Goal: Understand site structure

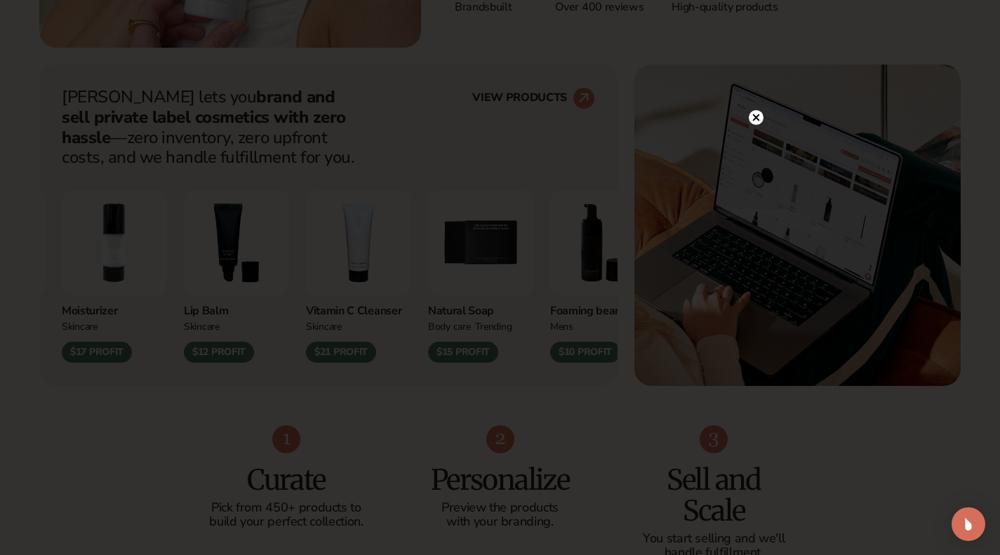
scroll to position [535, 0]
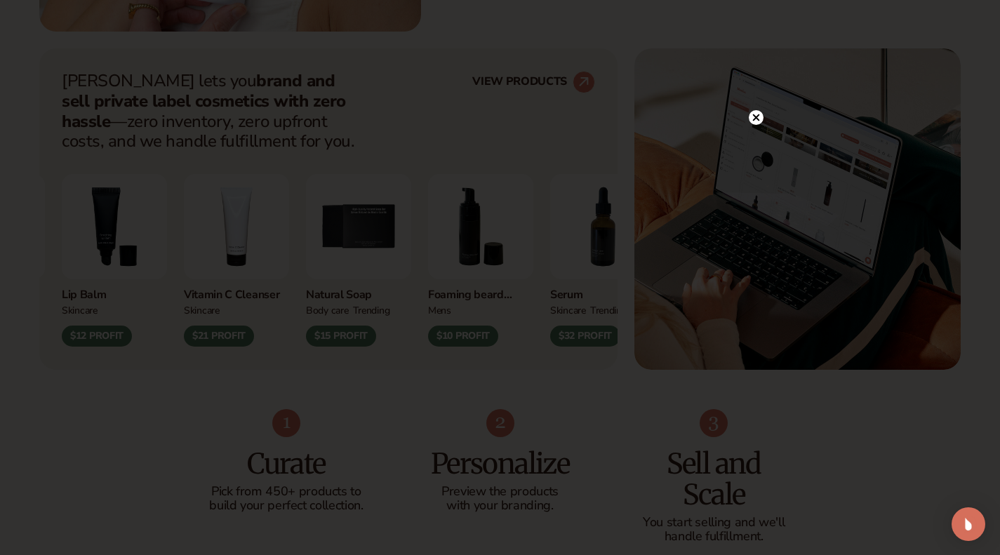
click at [762, 119] on circle at bounding box center [756, 117] width 15 height 15
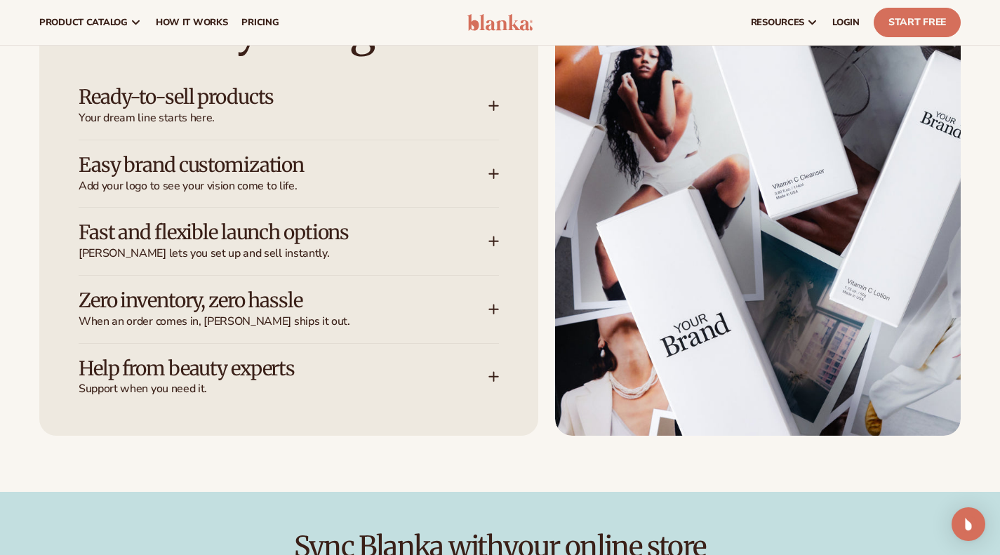
scroll to position [1847, 0]
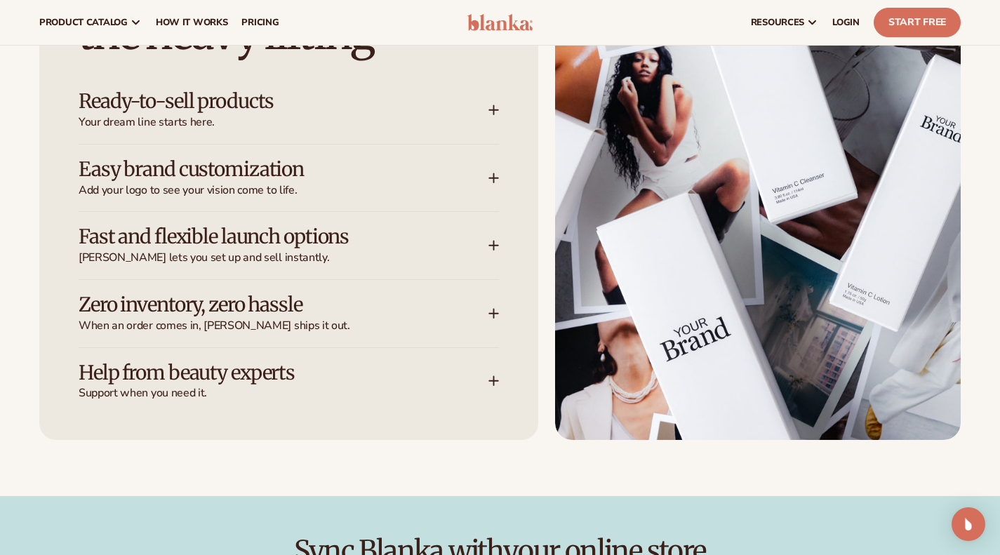
click at [481, 175] on div "Easy brand customization Add your logo to see your vision come to life." at bounding box center [284, 178] width 410 height 39
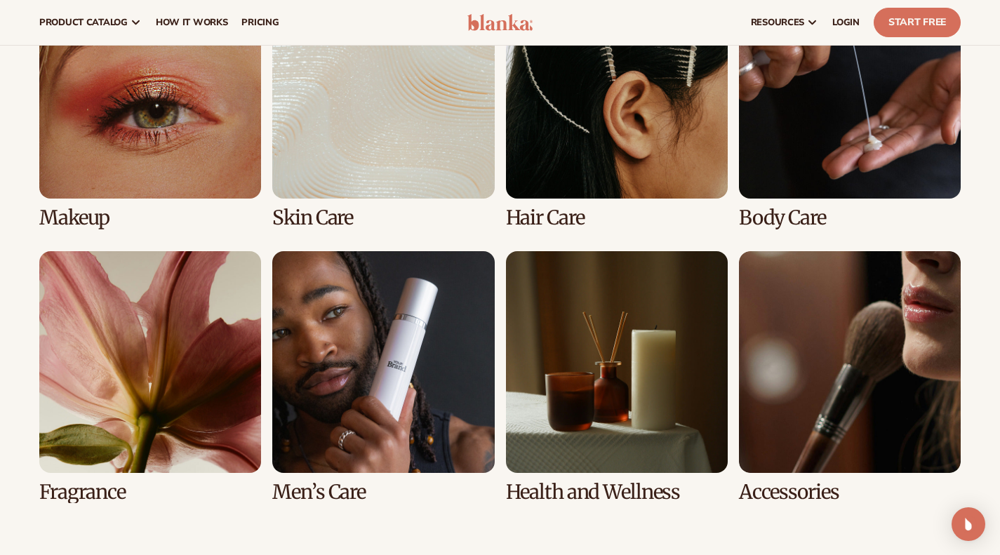
scroll to position [2639, 0]
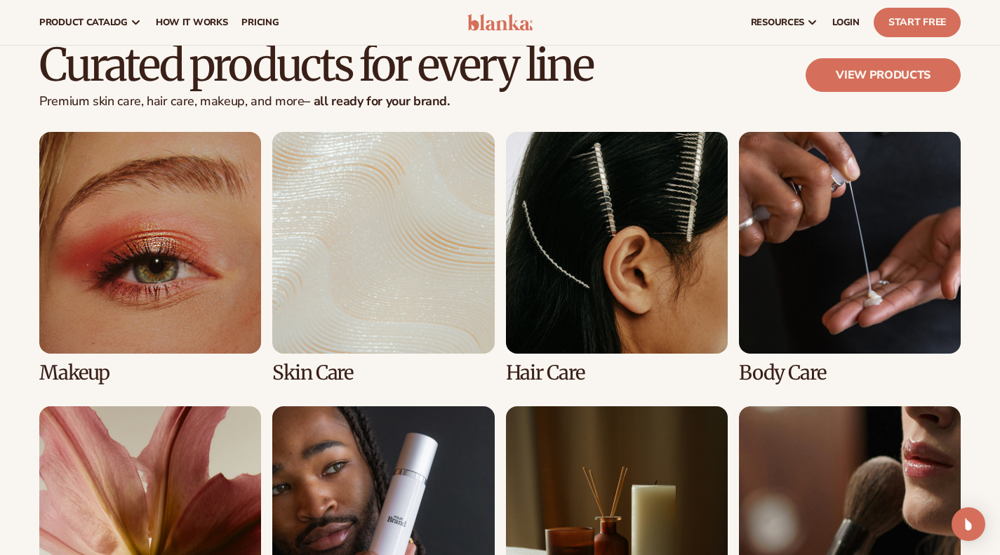
click at [869, 272] on link "4 / 8" at bounding box center [850, 258] width 222 height 252
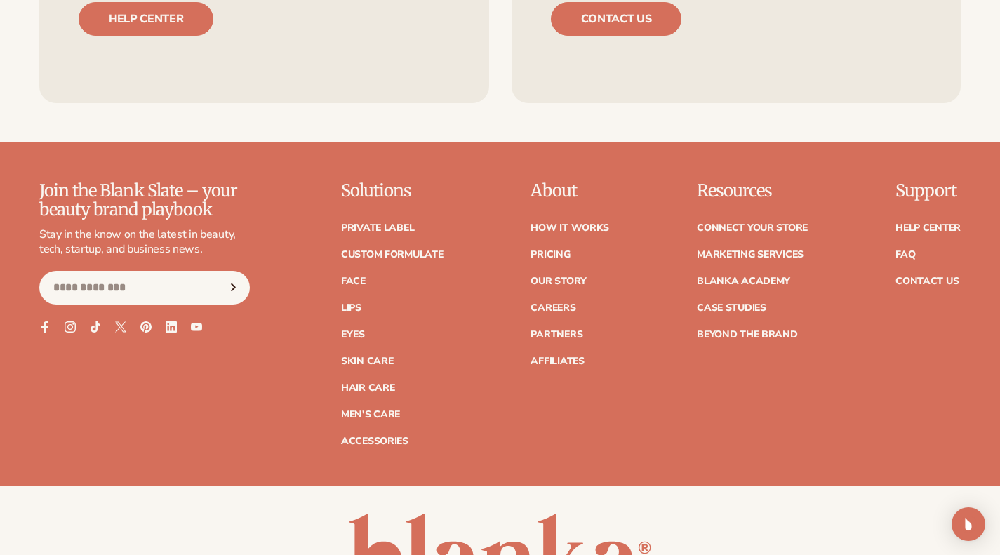
scroll to position [5594, 0]
